Goal: Use online tool/utility: Utilize a website feature to perform a specific function

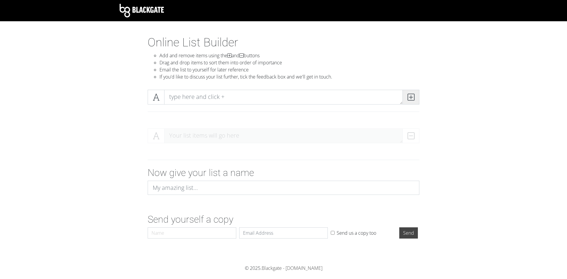
click at [411, 99] on icon at bounding box center [411, 97] width 7 height 6
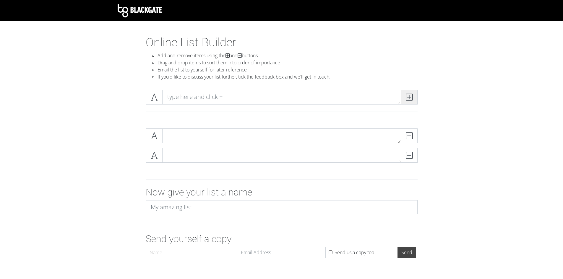
click at [411, 99] on icon at bounding box center [409, 97] width 7 height 6
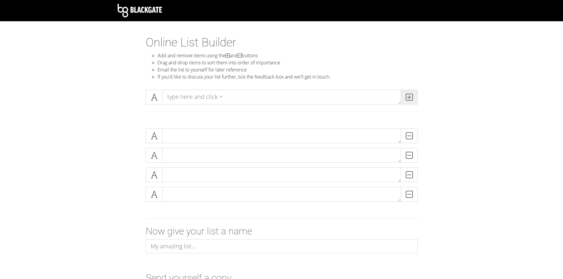
click at [411, 99] on icon at bounding box center [409, 97] width 7 height 6
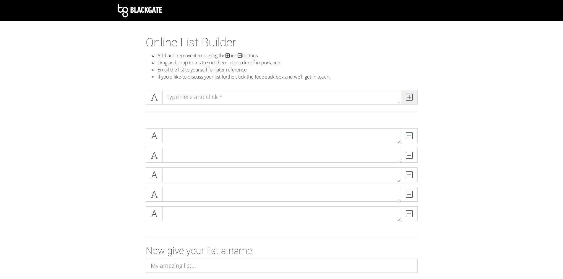
click at [411, 99] on icon at bounding box center [409, 97] width 7 height 6
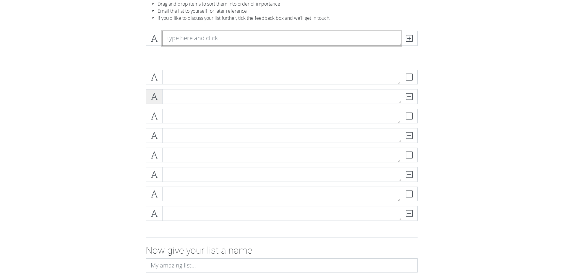
scroll to position [59, 0]
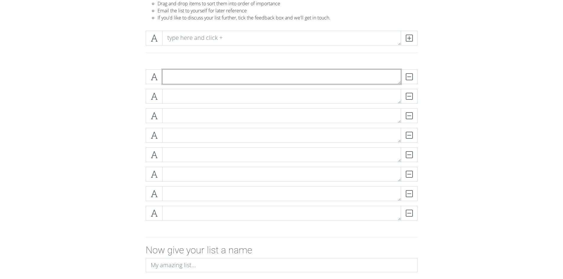
click at [181, 81] on textarea at bounding box center [281, 76] width 239 height 15
type textarea "Pressure based on platform"
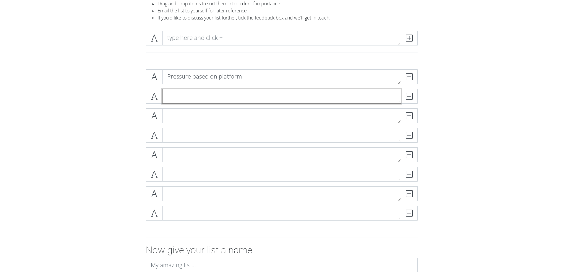
click at [192, 96] on textarea at bounding box center [281, 96] width 239 height 15
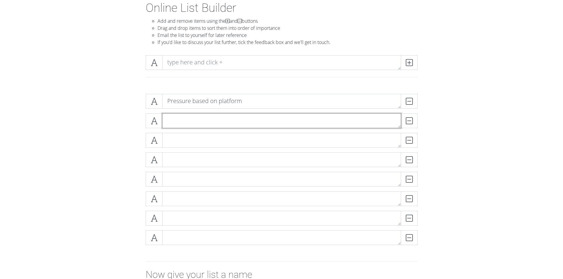
scroll to position [34, 0]
click at [193, 122] on textarea at bounding box center [281, 121] width 239 height 15
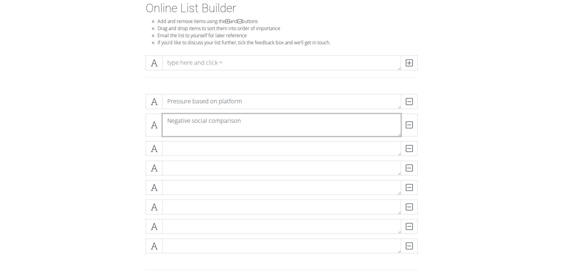
scroll to position [0, 0]
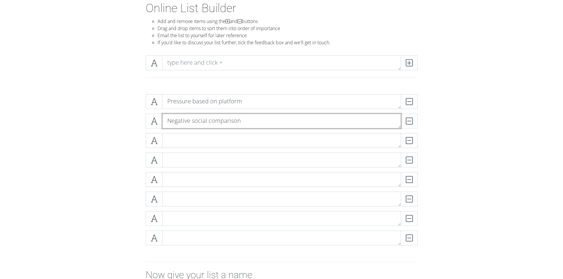
type textarea "Negative social comparison"
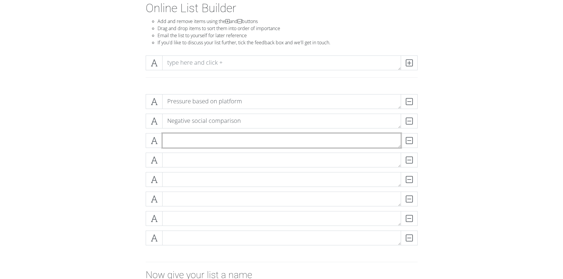
click at [187, 138] on textarea at bounding box center [281, 140] width 239 height 15
type textarea "Reliant on positive feedback"
click at [191, 161] on textarea at bounding box center [281, 160] width 239 height 15
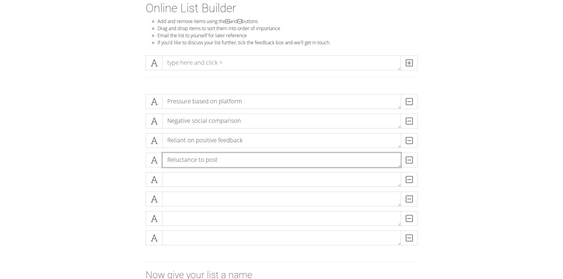
type textarea "Reluctance to post"
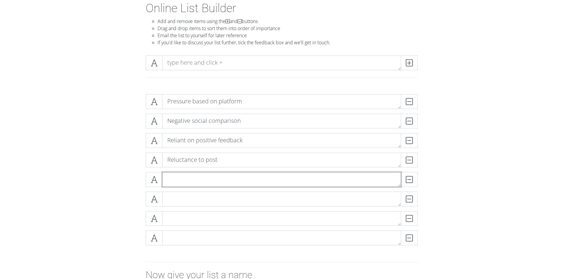
click at [192, 180] on textarea at bounding box center [281, 179] width 239 height 15
type textarea "Deleting posts"
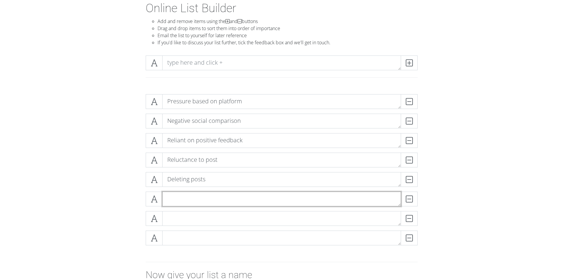
click at [185, 198] on textarea at bounding box center [281, 199] width 239 height 15
type textarea "Wish to not have public approval matter"
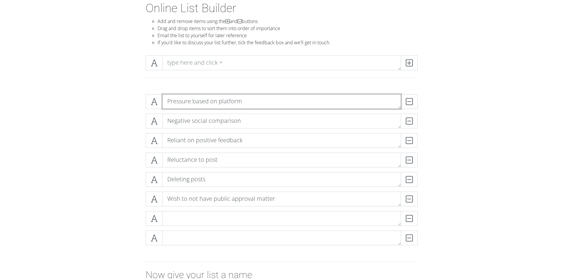
click at [255, 102] on textarea "Pressure based on platform" at bounding box center [281, 101] width 239 height 15
type textarea "Pressure based on platform (5)"
click at [249, 120] on textarea "Negative social comparison" at bounding box center [281, 121] width 239 height 15
type textarea "Negative social comparison (6)"
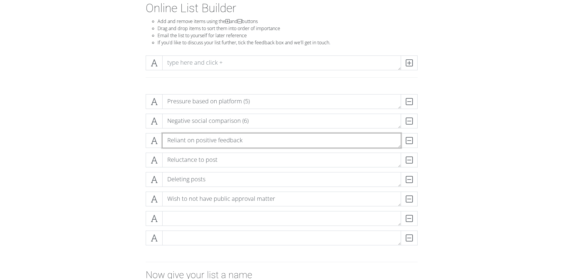
click at [253, 135] on textarea "Reliant on positive feedback" at bounding box center [281, 140] width 239 height 15
type textarea "Reliant on positive feedback (14)"
click at [265, 159] on textarea "Reluctance to post" at bounding box center [281, 160] width 239 height 15
type textarea "Reluctance to post (9)"
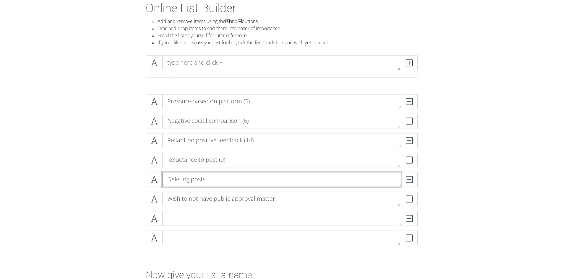
click at [238, 182] on textarea "Deleting posts" at bounding box center [281, 179] width 239 height 15
type textarea "Deleting posts (3)"
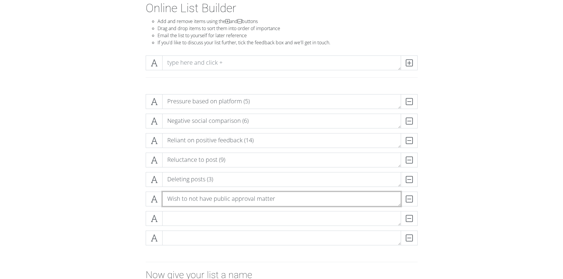
click at [288, 195] on textarea "Wish to not have public approval matter" at bounding box center [281, 199] width 239 height 15
type textarea "Wish to not have public approval matter (5)"
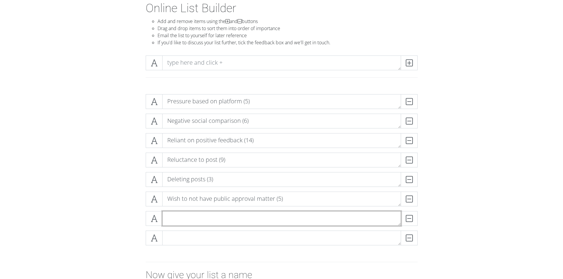
click at [228, 220] on textarea at bounding box center [281, 218] width 239 height 15
type textarea "Personal character growth (12)"
click at [413, 66] on span at bounding box center [409, 63] width 17 height 15
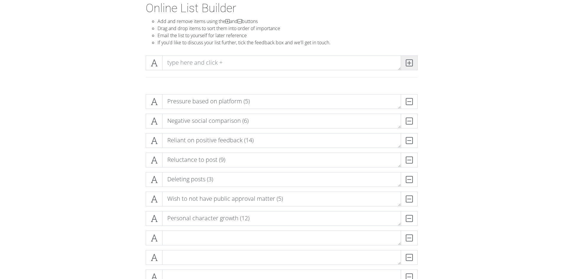
click at [413, 66] on span at bounding box center [409, 63] width 17 height 15
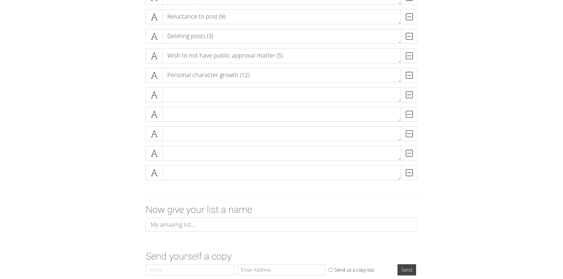
scroll to position [178, 0]
click at [198, 94] on textarea at bounding box center [281, 94] width 239 height 15
paste textarea "Expression of oneself (25)"
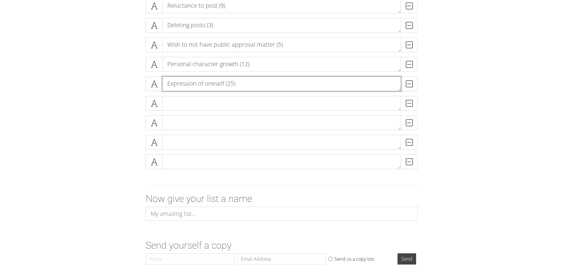
scroll to position [200, 0]
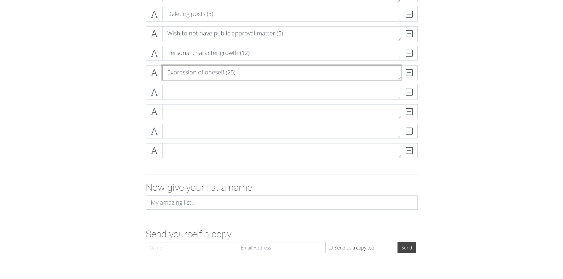
type textarea "Expression of oneself (25)"
drag, startPoint x: 187, startPoint y: 102, endPoint x: 188, endPoint y: 99, distance: 3.0
click at [188, 102] on div "DELETE" at bounding box center [281, 94] width 275 height 19
click at [188, 95] on textarea at bounding box center [281, 92] width 239 height 15
paste textarea "Being authentic (28)"
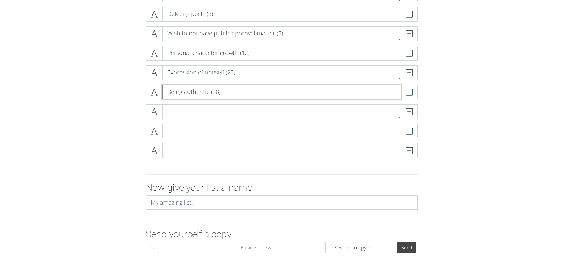
type textarea "Being authentic (28)"
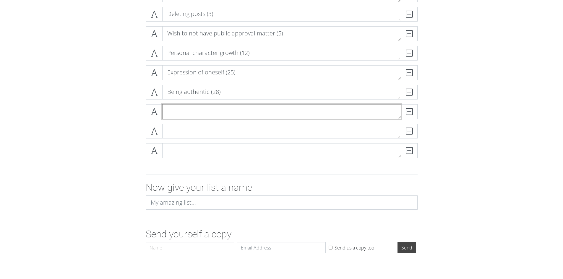
click at [196, 113] on textarea at bounding box center [281, 111] width 239 height 15
paste textarea "Creating outward image (27)"
type textarea "Creating outward image (27)"
click at [201, 135] on textarea at bounding box center [281, 131] width 239 height 15
paste textarea "Empowerment (25)"
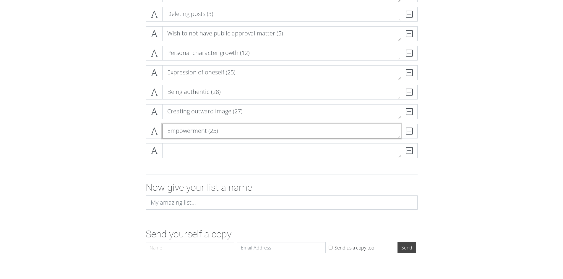
type textarea "Empowerment (25)"
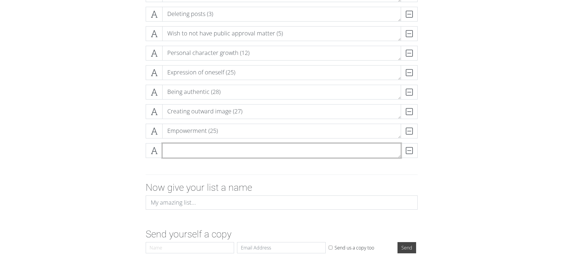
click at [201, 147] on textarea at bounding box center [281, 150] width 239 height 15
paste textarea "Sharing with friends about life (13)"
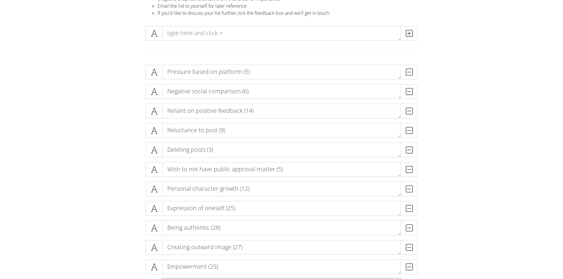
scroll to position [64, 0]
type textarea "Sharing with friends about life (13)"
click at [407, 35] on icon at bounding box center [409, 33] width 7 height 6
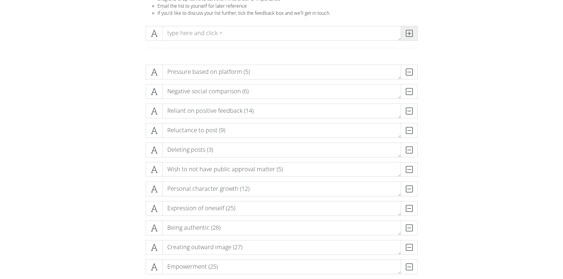
click at [407, 35] on icon at bounding box center [409, 33] width 7 height 6
click at [408, 35] on icon at bounding box center [409, 33] width 7 height 6
click at [409, 34] on icon at bounding box center [409, 33] width 7 height 6
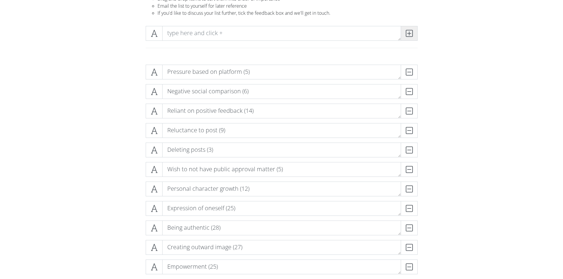
click at [409, 34] on icon at bounding box center [409, 33] width 7 height 6
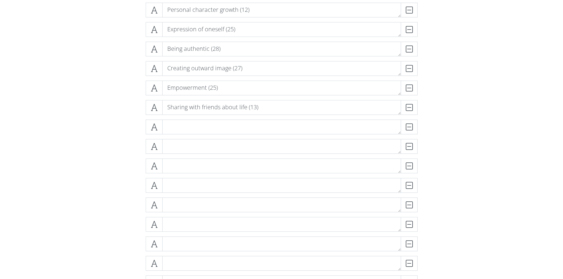
scroll to position [243, 0]
click at [180, 131] on textarea at bounding box center [281, 126] width 239 height 15
paste textarea "Testing different versions (13)"
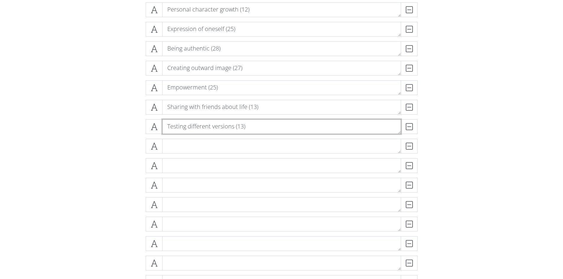
type textarea "Testing different versions (13)"
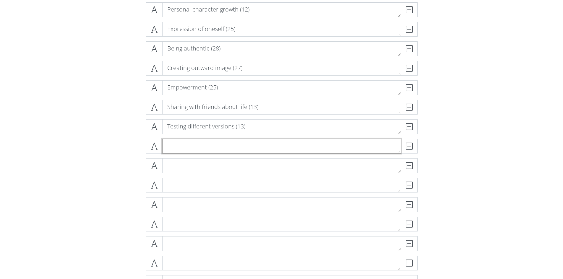
click at [188, 147] on textarea at bounding box center [281, 146] width 239 height 15
paste textarea "Meet people wouldnt otherwise (16)"
type textarea "Meet people wouldnt otherwise (16)"
click at [186, 171] on textarea at bounding box center [281, 165] width 239 height 15
paste textarea "Parasocial relationships (3)"
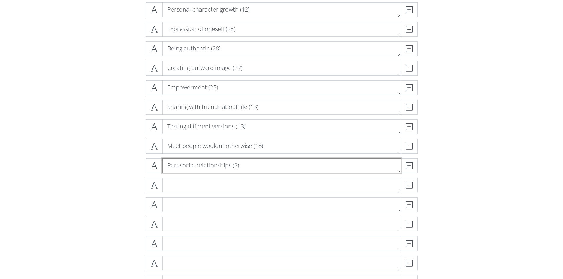
type textarea "Parasocial relationships (3)"
click at [187, 185] on textarea at bounding box center [281, 185] width 239 height 15
paste textarea "Representation of communities (3)"
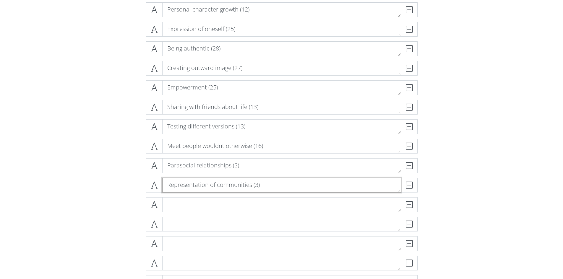
type textarea "Representation of communities (3)"
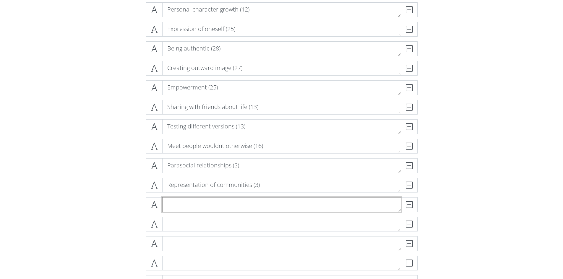
click at [185, 200] on textarea at bounding box center [281, 204] width 239 height 15
paste textarea "Connecting with known others (41)"
type textarea "Connecting with known others (41)"
click at [188, 222] on textarea at bounding box center [281, 224] width 239 height 15
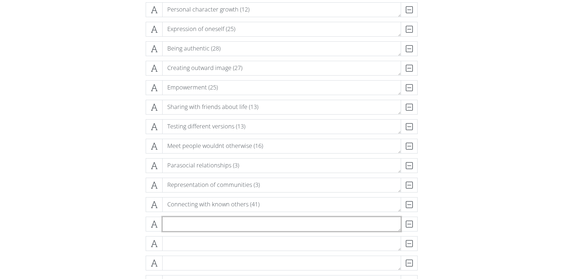
paste textarea "Inability to talk to people who understand (13)"
type textarea "Inability to talk to people who understand (13)"
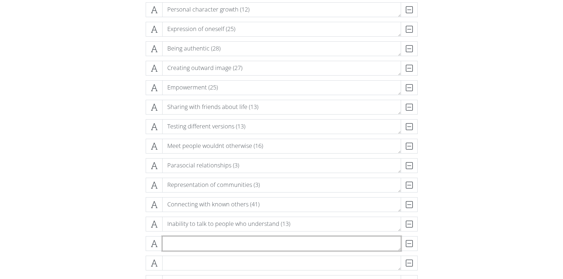
click at [192, 247] on textarea at bounding box center [281, 243] width 239 height 15
paste textarea "Avoid time spent alone/Boredom (9)"
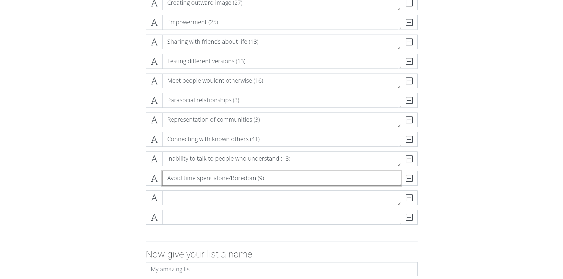
scroll to position [309, 0]
type textarea "Avoid time spent alone/Boredom (9)"
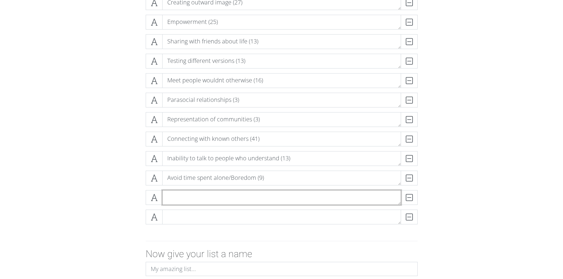
click at [191, 199] on textarea at bounding box center [281, 197] width 239 height 15
paste textarea "Starting day w SM"
click at [219, 199] on textarea "Starting day w SM" at bounding box center [281, 197] width 239 height 15
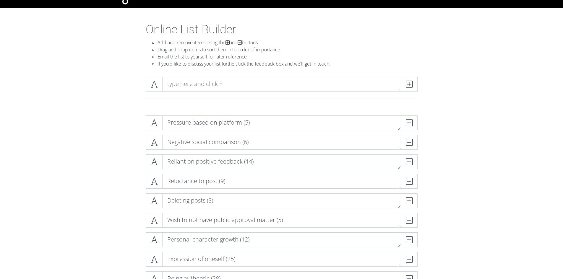
scroll to position [12, 0]
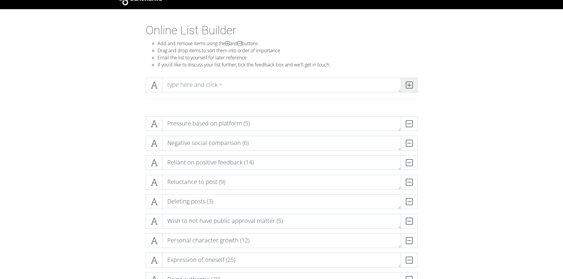
type textarea "Starting day w SM (5)"
click at [415, 87] on span at bounding box center [409, 85] width 17 height 15
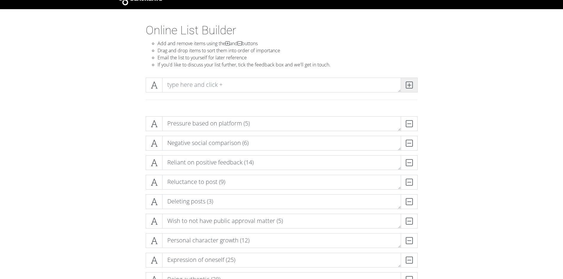
click at [415, 87] on span at bounding box center [409, 85] width 17 height 15
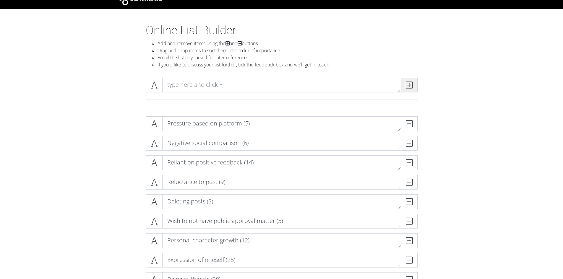
click at [415, 87] on span at bounding box center [409, 85] width 17 height 15
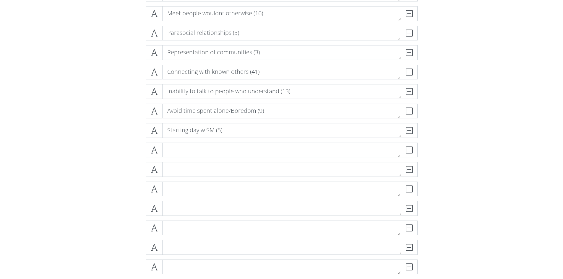
scroll to position [376, 0]
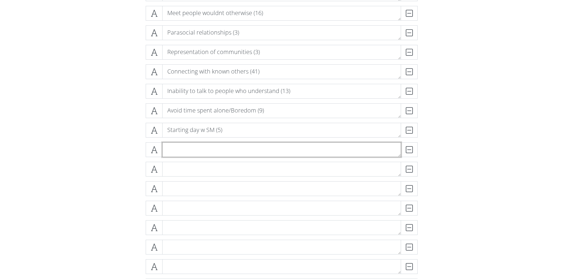
click at [214, 149] on textarea at bounding box center [281, 149] width 239 height 15
click at [193, 145] on textarea at bounding box center [281, 149] width 239 height 15
paste textarea "Mental health (26)"
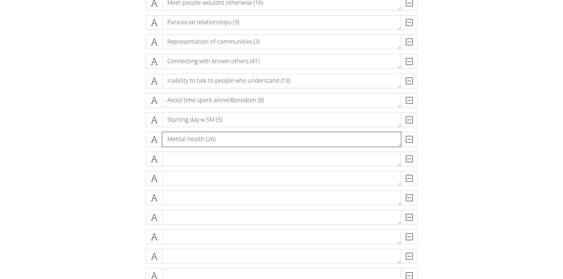
scroll to position [387, 0]
type textarea "Mental health (26)"
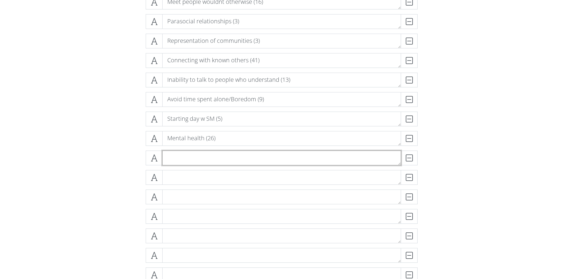
click at [200, 163] on textarea at bounding box center [281, 158] width 239 height 15
paste textarea "Loneliness (4)"
type textarea "Loneliness (4)"
click at [202, 173] on textarea at bounding box center [281, 177] width 239 height 15
paste textarea "Gauging public opinion (39)"
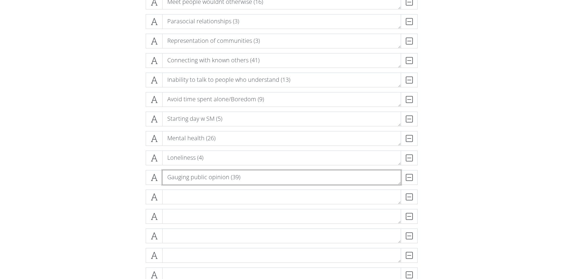
type textarea "Gauging public opinion (39)"
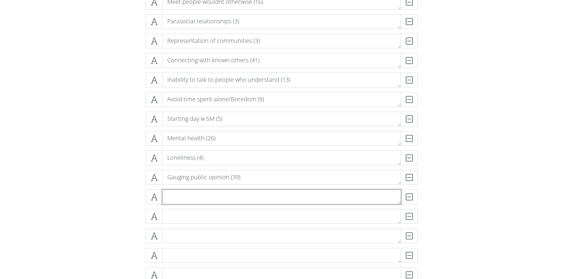
click at [203, 192] on textarea at bounding box center [281, 197] width 239 height 15
paste textarea "Echo chamber effect (15)"
type textarea "Echo chamber effect (15)"
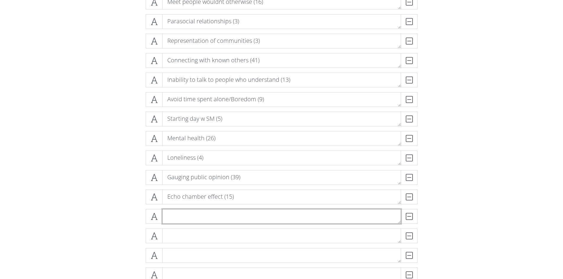
click at [196, 217] on textarea at bounding box center [281, 216] width 239 height 15
paste textarea "Interacting developed interests (18)"
type textarea "Interacting developed interests (18)"
click at [198, 236] on textarea at bounding box center [281, 236] width 239 height 15
paste textarea "Shared niche interests (10)"
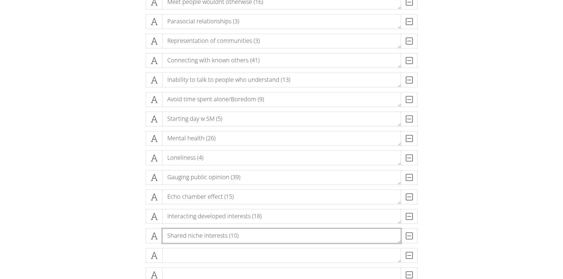
type textarea "Shared niche interests (10)"
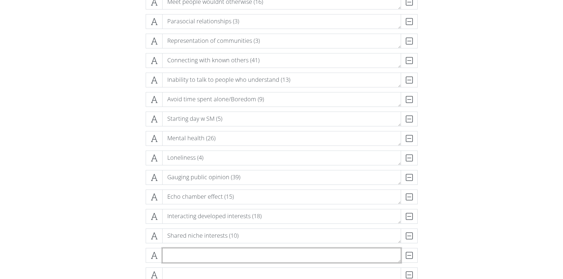
click at [181, 251] on textarea at bounding box center [281, 255] width 239 height 15
paste textarea "Exposure new interests (12)"
type textarea "Exposure new interests (12)"
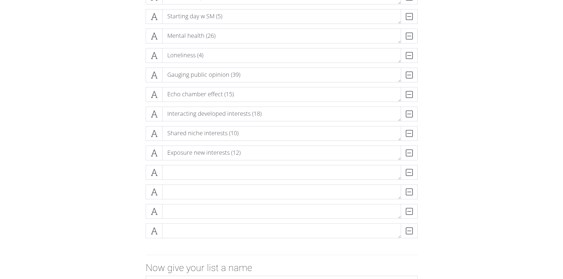
scroll to position [493, 0]
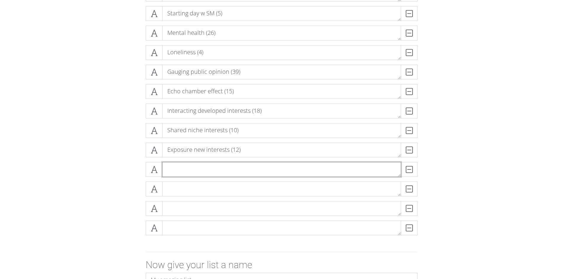
click at [183, 168] on textarea at bounding box center [281, 169] width 239 height 15
paste textarea "Identity development (39)"
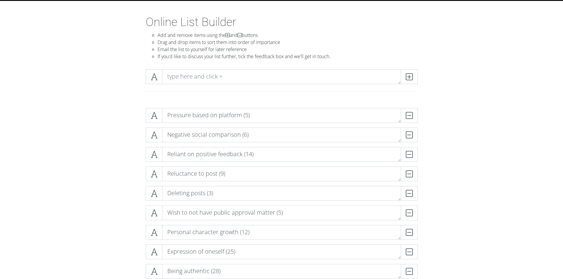
scroll to position [59, 0]
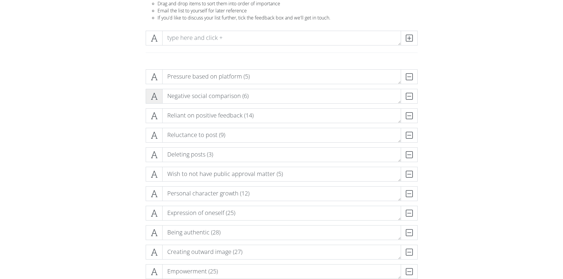
type textarea "Identity development (39)"
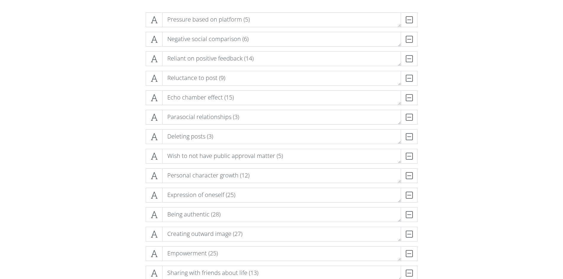
scroll to position [75, 0]
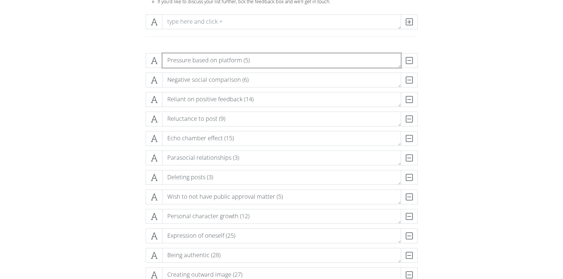
drag, startPoint x: 181, startPoint y: 64, endPoint x: 273, endPoint y: 149, distance: 125.0
